Goal: Navigation & Orientation: Find specific page/section

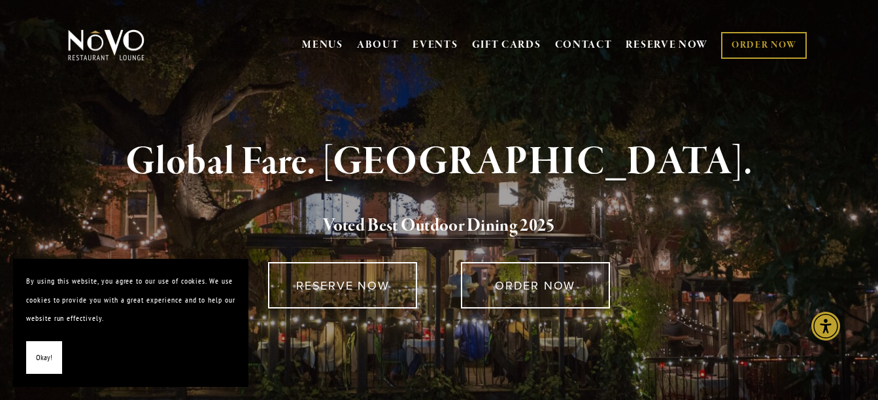
click at [39, 353] on span "Okay!" at bounding box center [44, 358] width 16 height 19
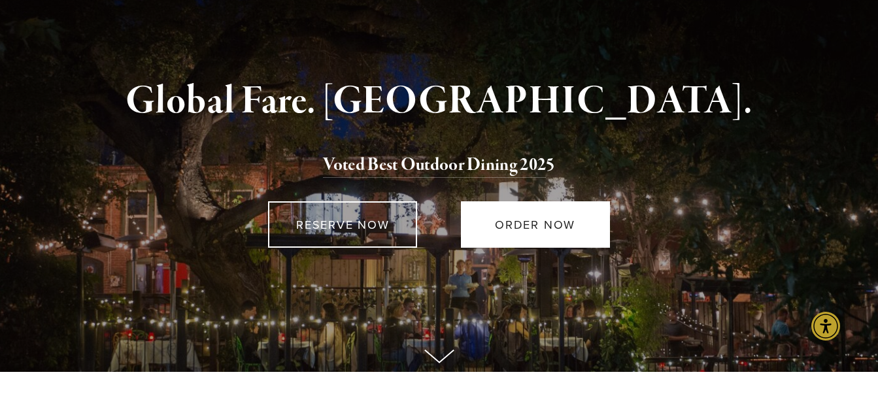
scroll to position [131, 0]
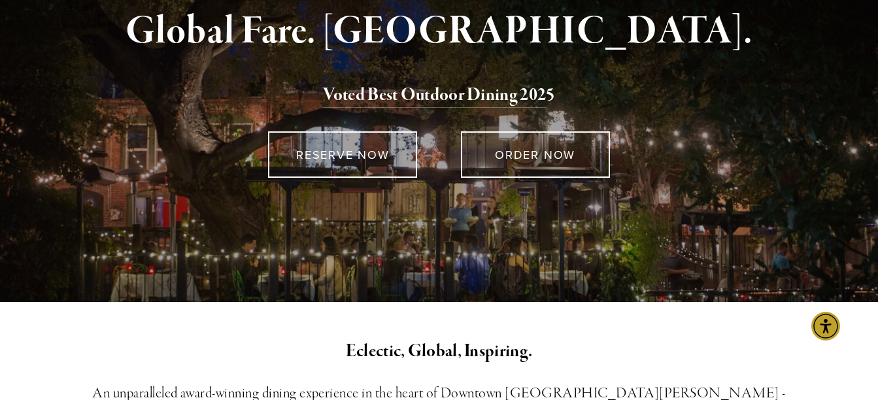
click at [422, 281] on div "Global Fare. Creekside Ambiance. Voted Best Outdoor Dining 202 5 RESERVE NOW OR…" at bounding box center [439, 142] width 878 height 319
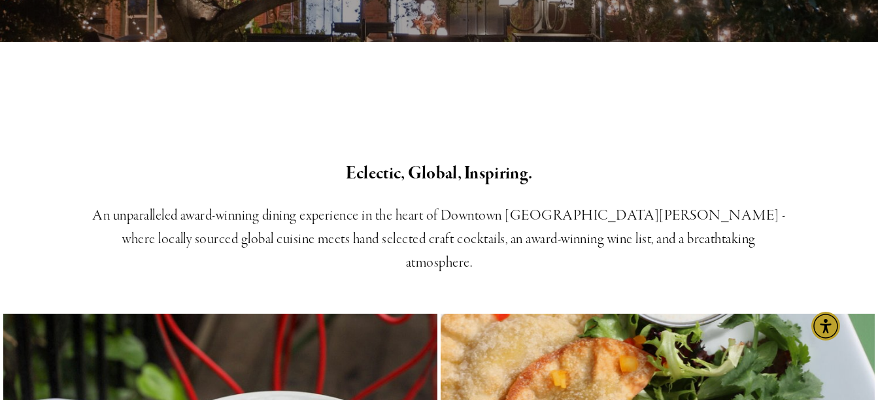
scroll to position [0, 0]
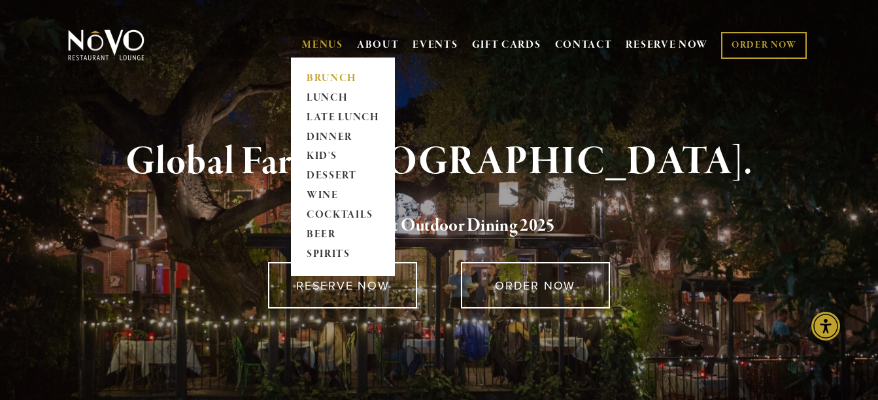
click at [326, 78] on link "BRUNCH" at bounding box center [343, 79] width 82 height 20
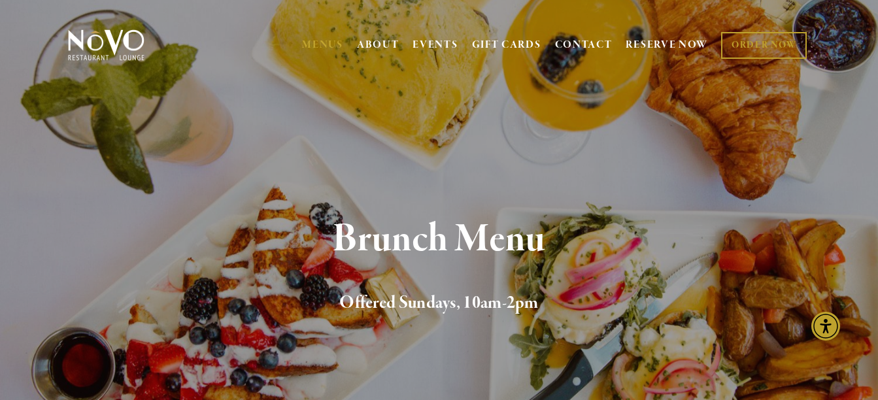
click at [132, 56] on img at bounding box center [106, 45] width 82 height 33
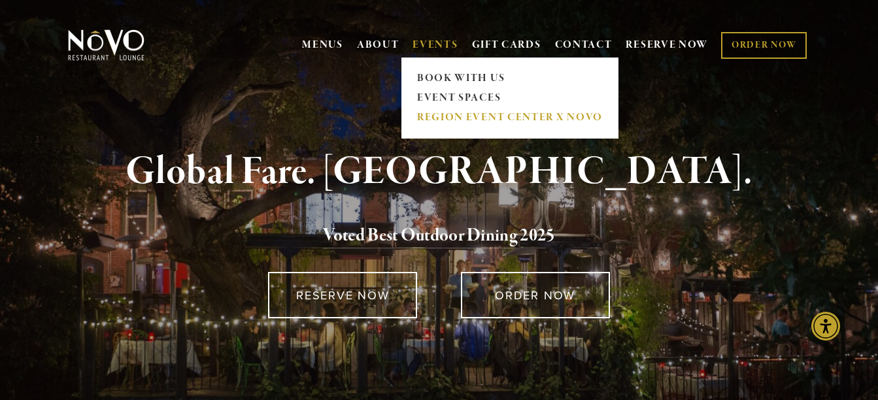
click at [464, 118] on link "REGION EVENT CENTER x NOVO" at bounding box center [510, 118] width 194 height 20
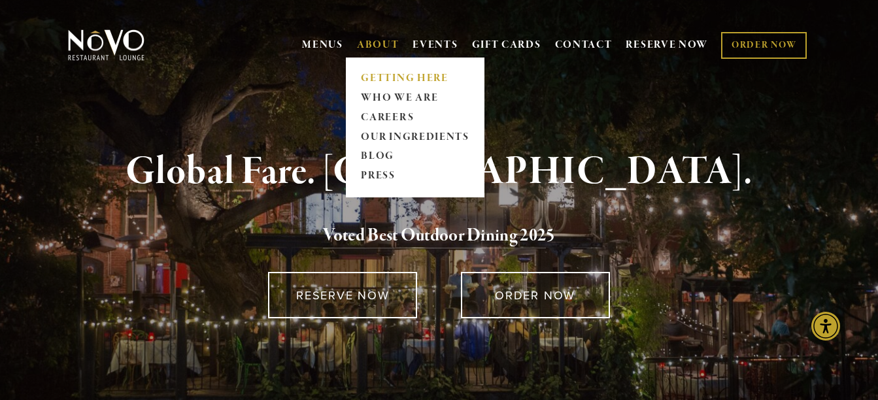
click at [386, 82] on link "GETTING HERE" at bounding box center [415, 79] width 116 height 20
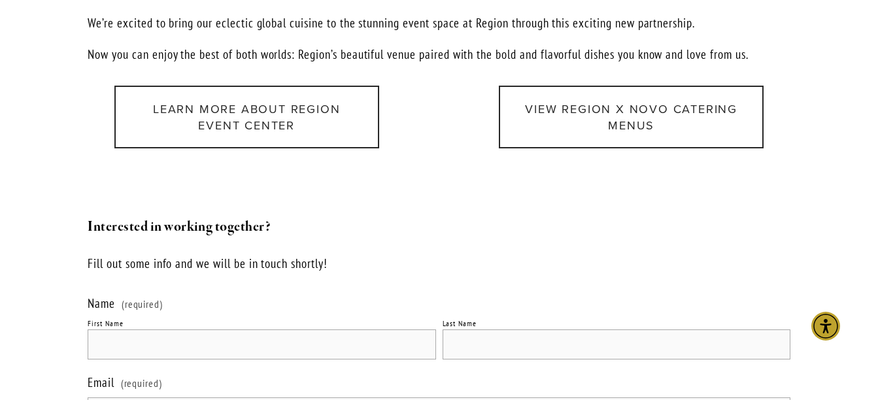
scroll to position [1635, 0]
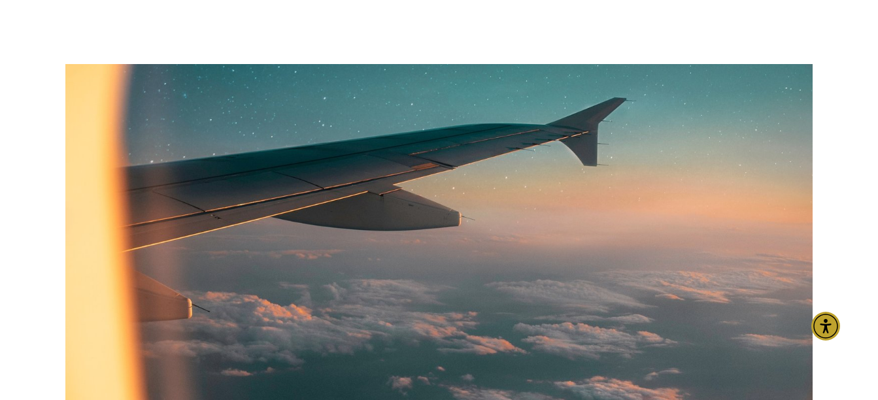
scroll to position [2289, 0]
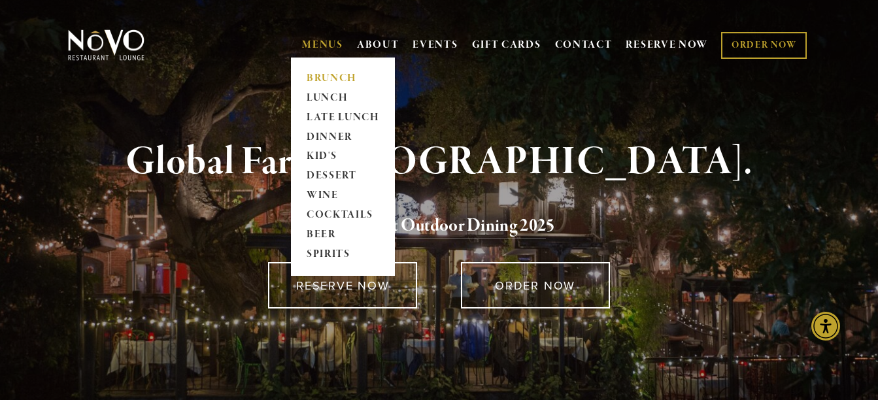
click at [321, 80] on link "BRUNCH" at bounding box center [343, 79] width 82 height 20
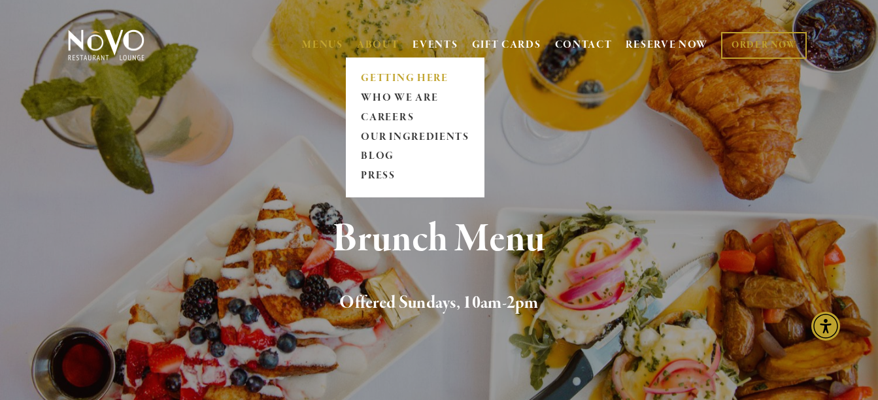
click at [407, 77] on link "GETTING HERE" at bounding box center [415, 79] width 116 height 20
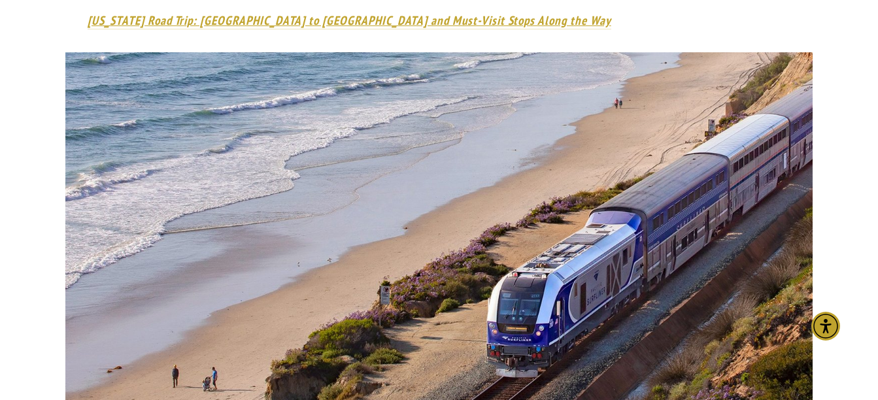
scroll to position [1569, 0]
